Goal: Task Accomplishment & Management: Understand process/instructions

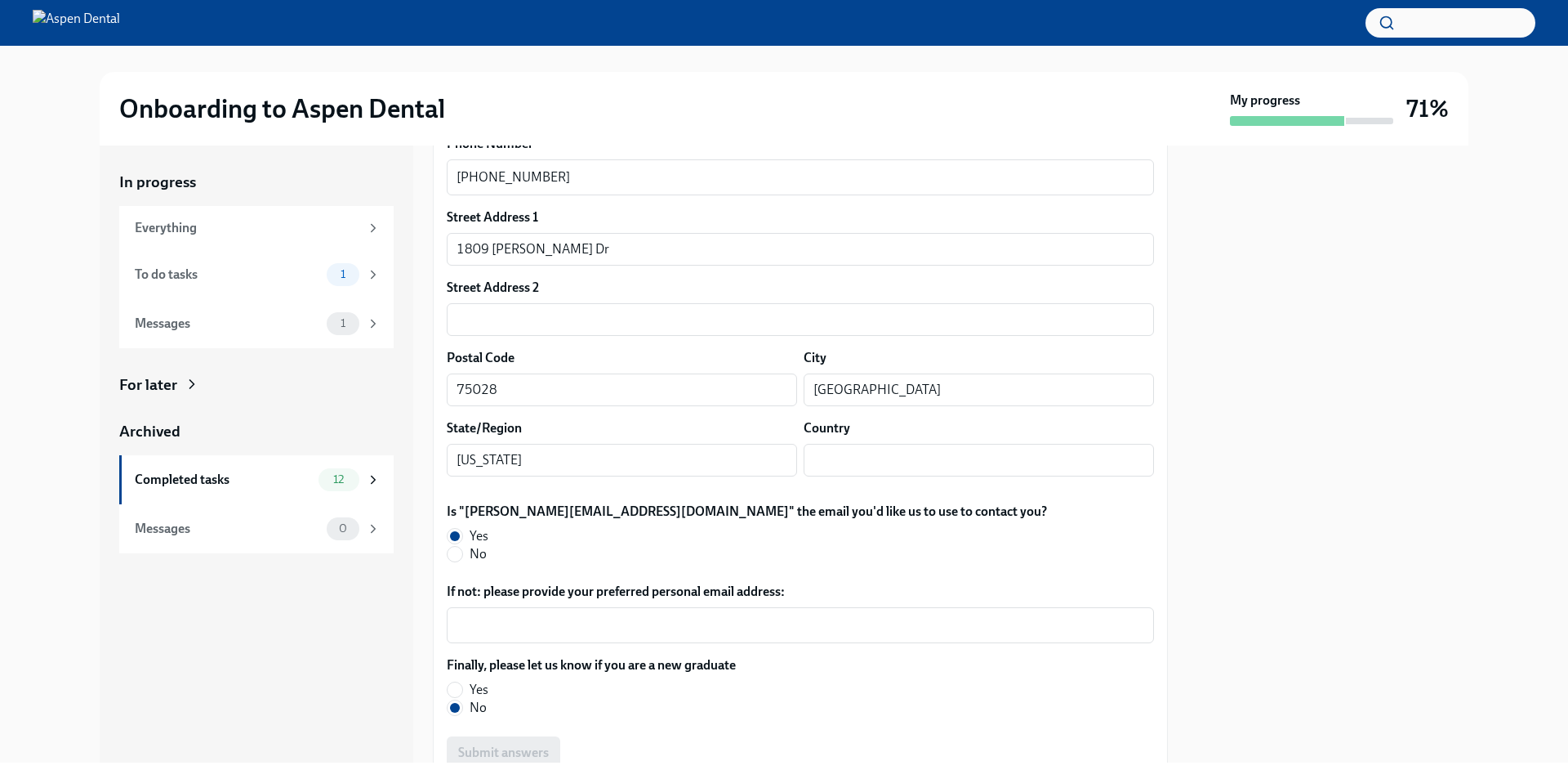
scroll to position [251, 0]
click at [346, 280] on span "1" at bounding box center [343, 274] width 25 height 12
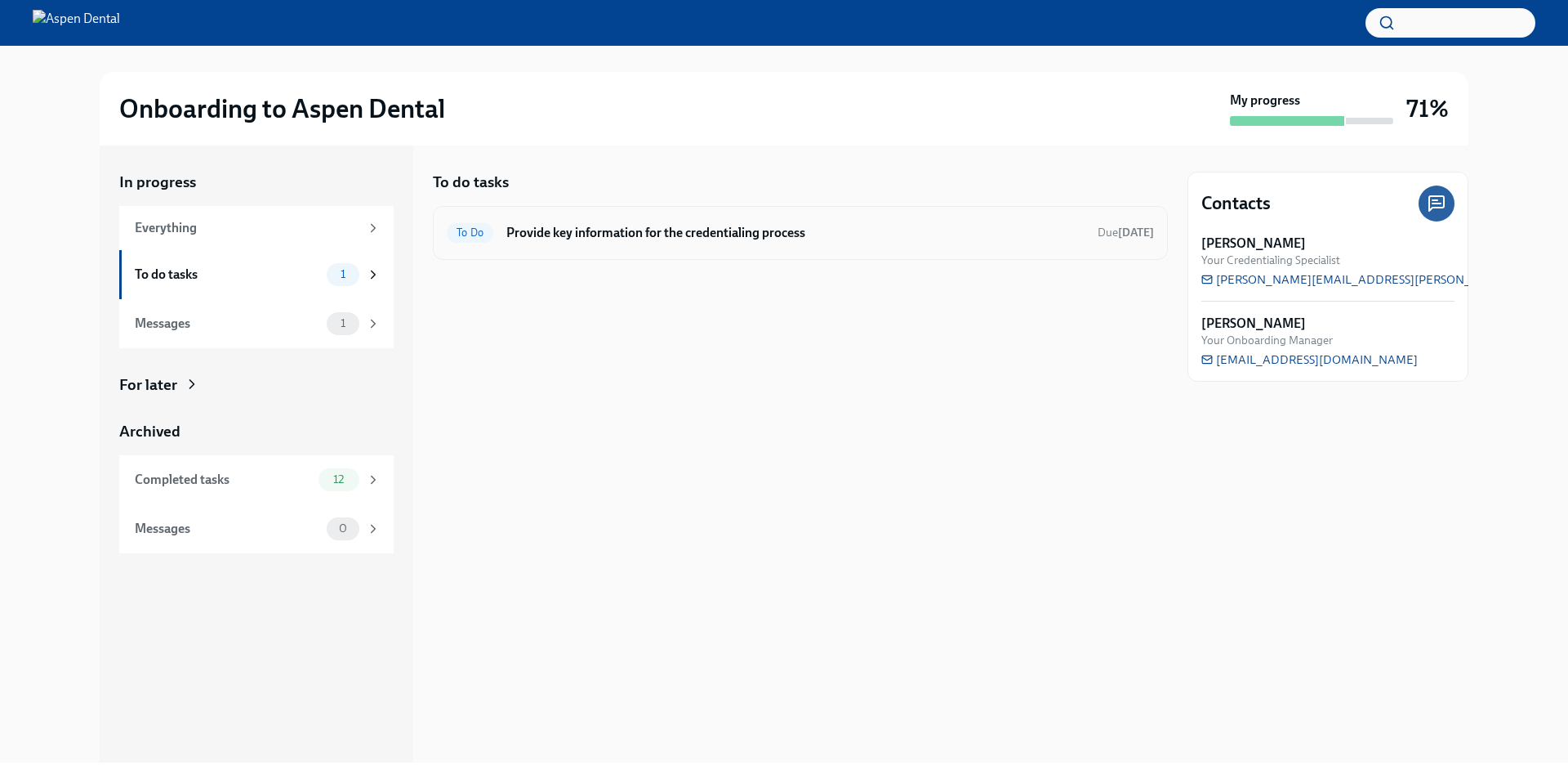
click at [474, 229] on span "To Do" at bounding box center [469, 233] width 46 height 12
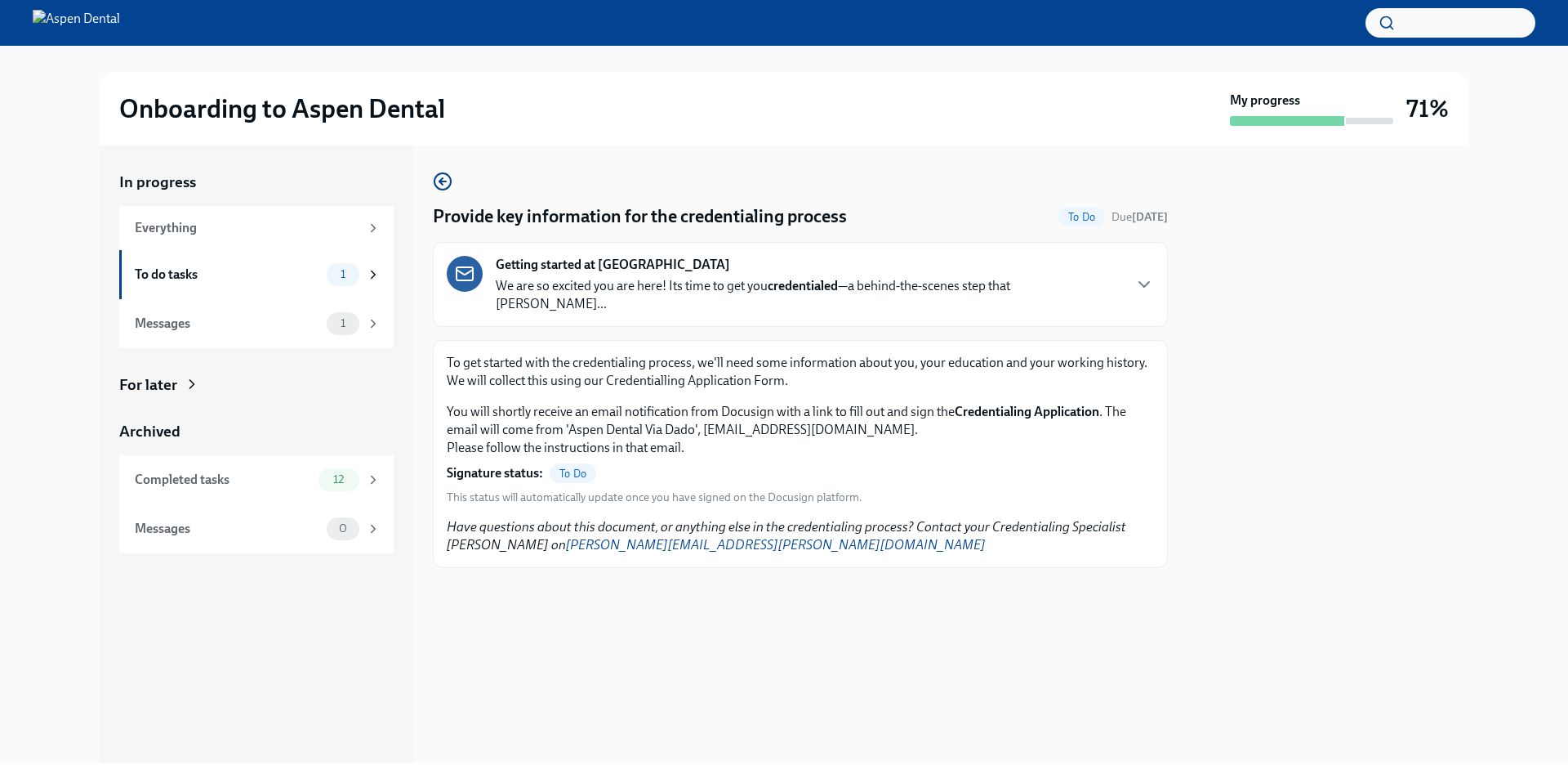
click at [562, 467] on span "To Do" at bounding box center [573, 473] width 46 height 12
click at [582, 467] on span "To Do" at bounding box center [573, 473] width 46 height 12
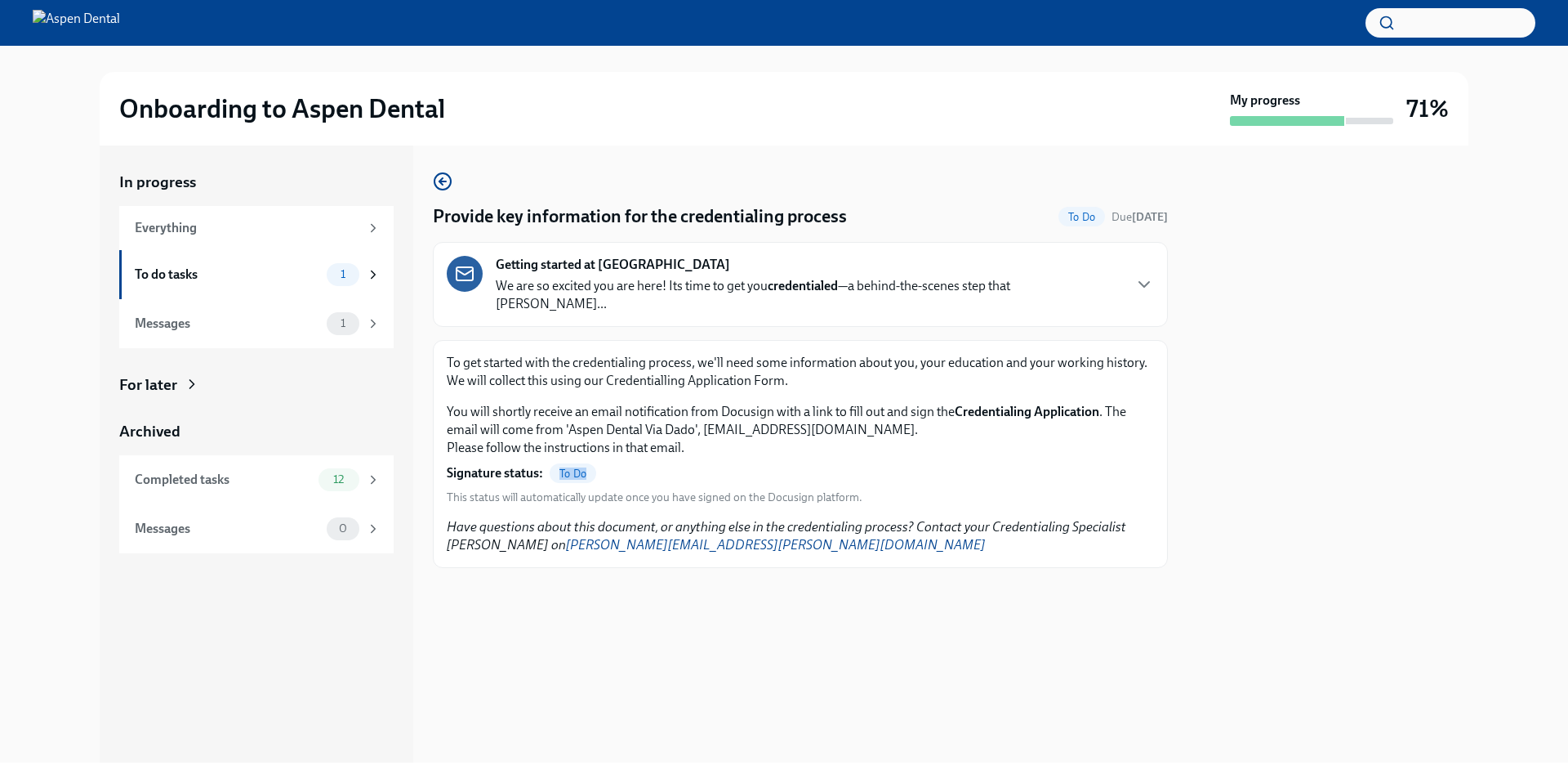
click at [582, 467] on span "To Do" at bounding box center [573, 473] width 46 height 12
click at [344, 319] on span "1" at bounding box center [343, 323] width 25 height 12
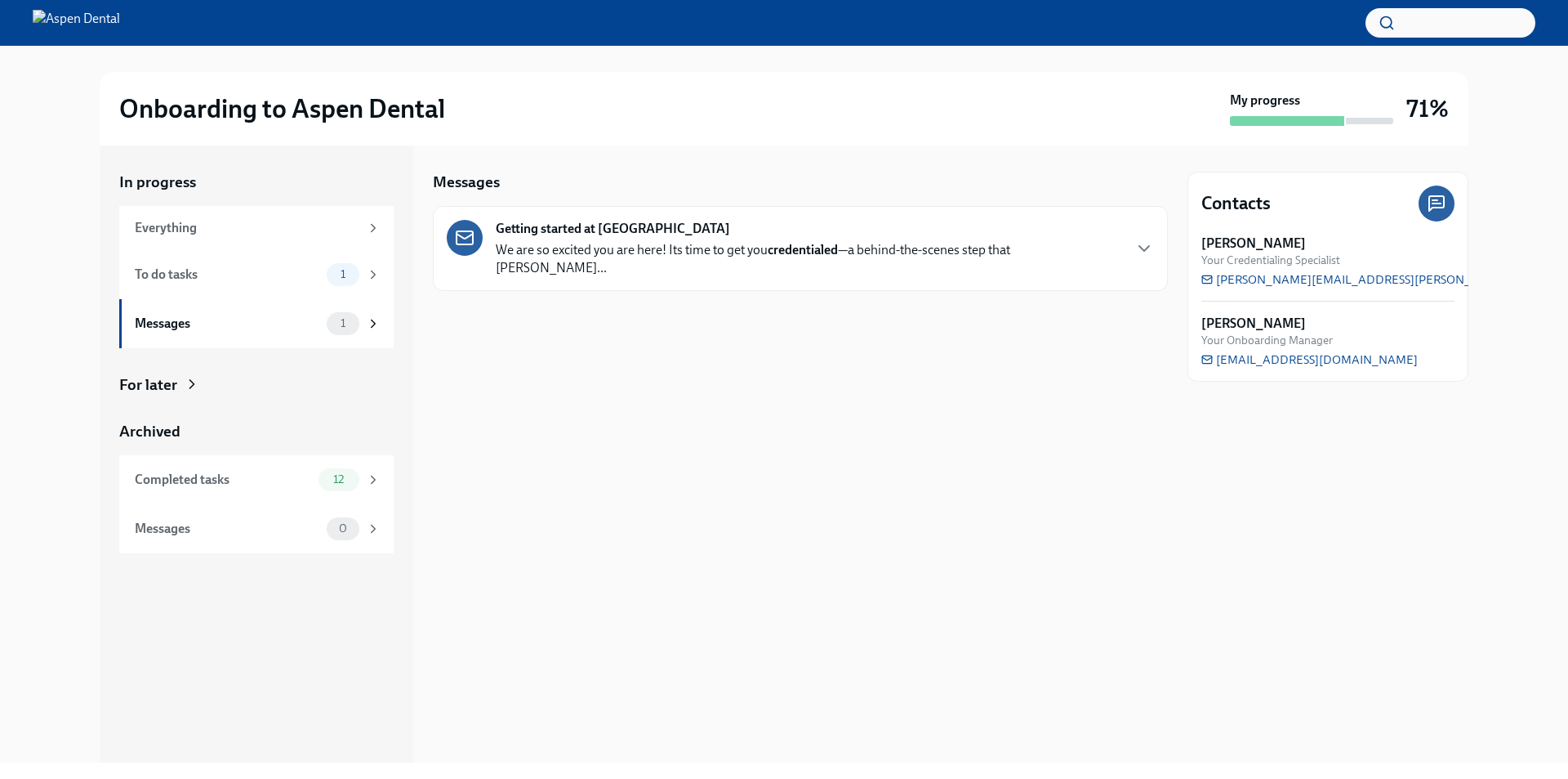
click at [813, 249] on strong "credentialed" at bounding box center [802, 249] width 70 height 16
